Goal: Transaction & Acquisition: Purchase product/service

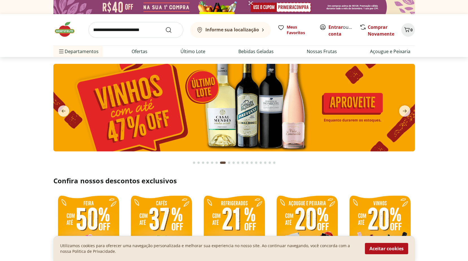
click at [143, 32] on input "search" at bounding box center [135, 30] width 95 height 16
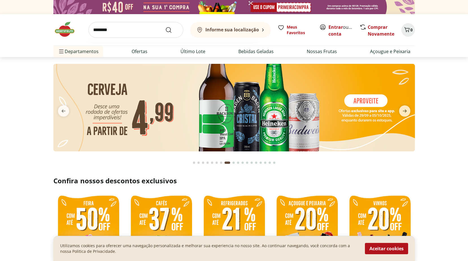
type input "********"
click at [165, 27] on button "Submit Search" at bounding box center [172, 30] width 14 height 7
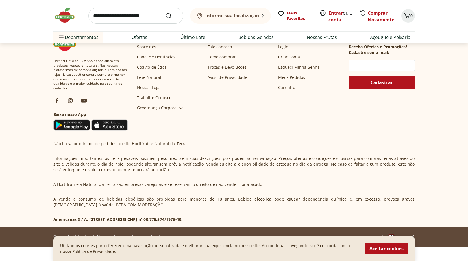
scroll to position [141, 0]
click at [393, 250] on button "Aceitar cookies" at bounding box center [386, 248] width 43 height 11
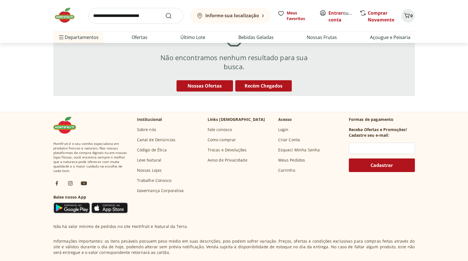
scroll to position [0, 0]
